Goal: Transaction & Acquisition: Purchase product/service

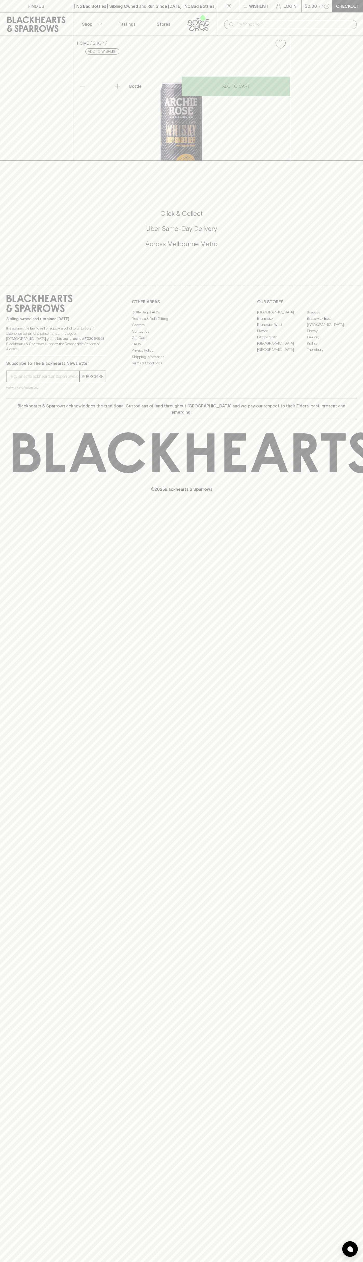
click at [6, 17] on icon at bounding box center [36, 24] width 65 height 16
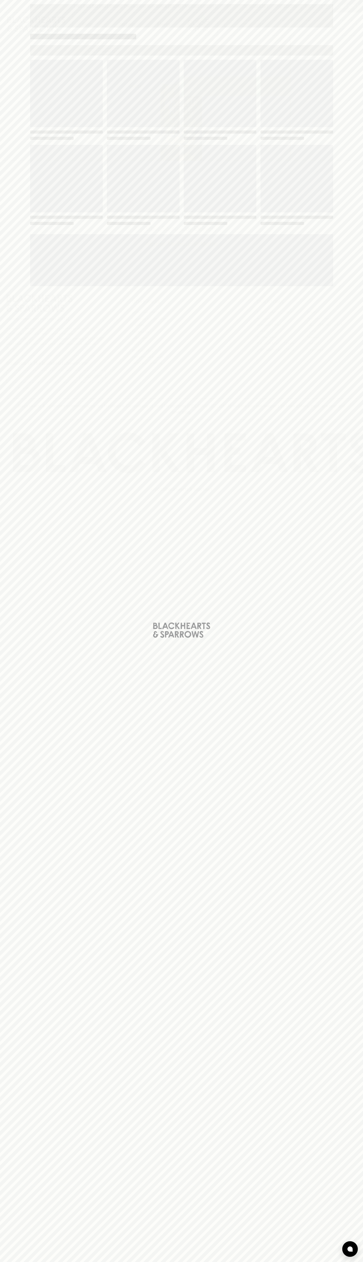
click at [353, 226] on div "Loading" at bounding box center [181, 631] width 363 height 1262
click at [164, 1262] on html "FIND US | No Bad Bottles | Sibling Owned and Run Since [DATE] | No Bad Bottles …" at bounding box center [181, 631] width 363 height 1262
click at [14, 1201] on div "Loading" at bounding box center [181, 631] width 363 height 1262
